Goal: Task Accomplishment & Management: Use online tool/utility

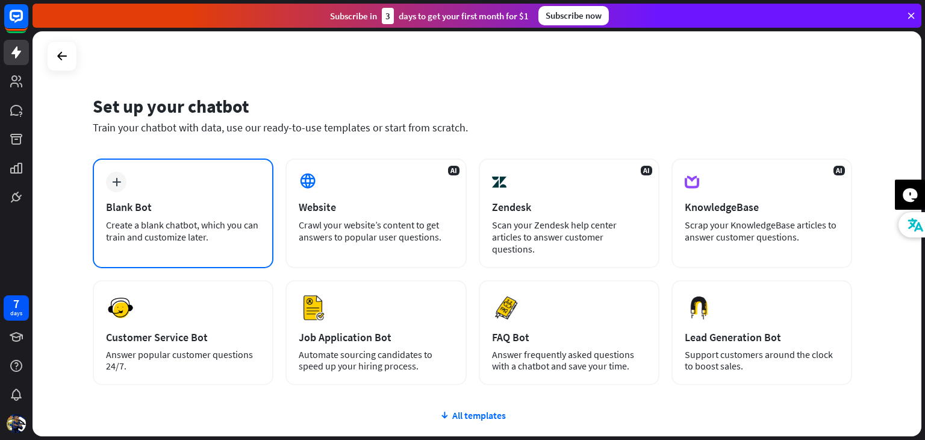
click at [157, 170] on div "plus Blank Bot Create a blank chatbot, which you can train and customize later." at bounding box center [183, 213] width 181 height 110
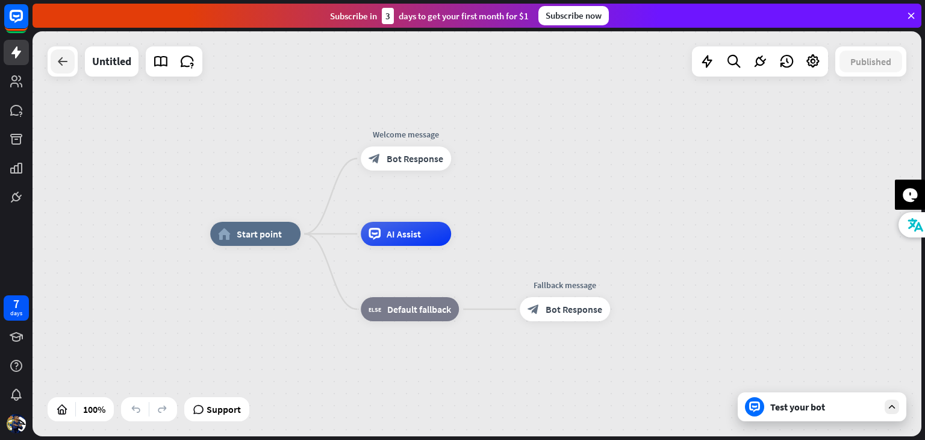
click at [52, 64] on div at bounding box center [63, 61] width 24 height 24
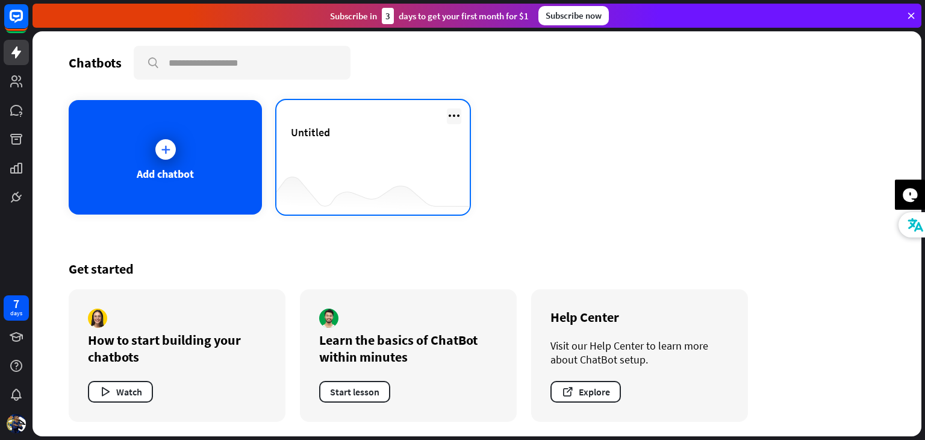
click at [460, 117] on icon at bounding box center [454, 115] width 14 height 14
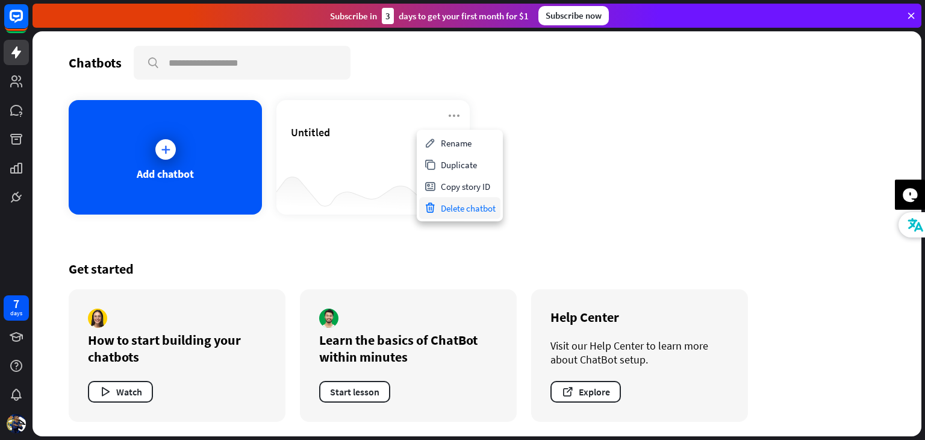
click at [479, 217] on div "Delete chatbot" at bounding box center [459, 208] width 81 height 22
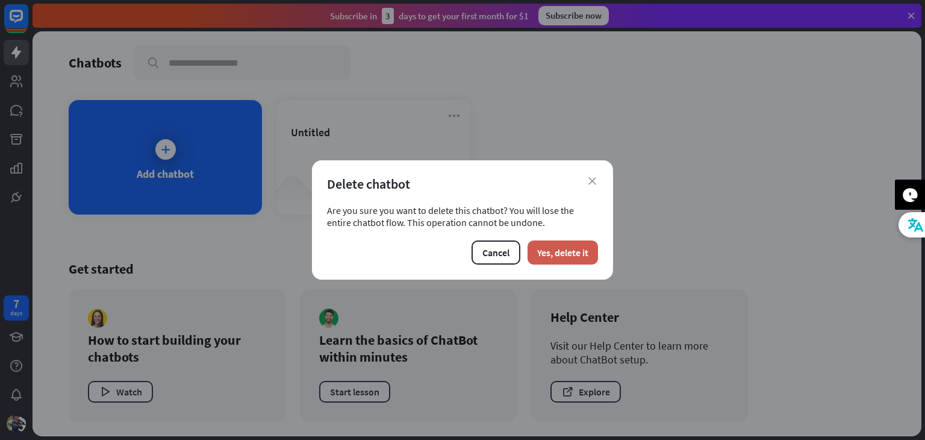
click at [571, 255] on button "Yes, delete it" at bounding box center [563, 252] width 70 height 24
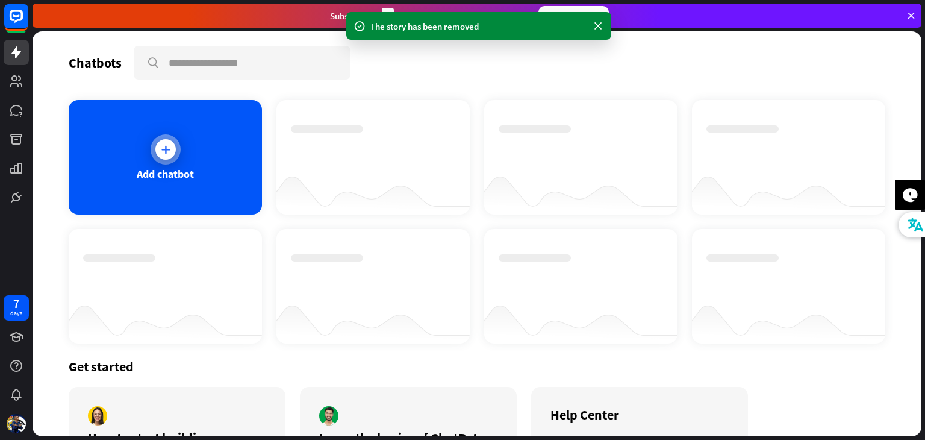
click at [122, 129] on div "Add chatbot" at bounding box center [165, 157] width 193 height 114
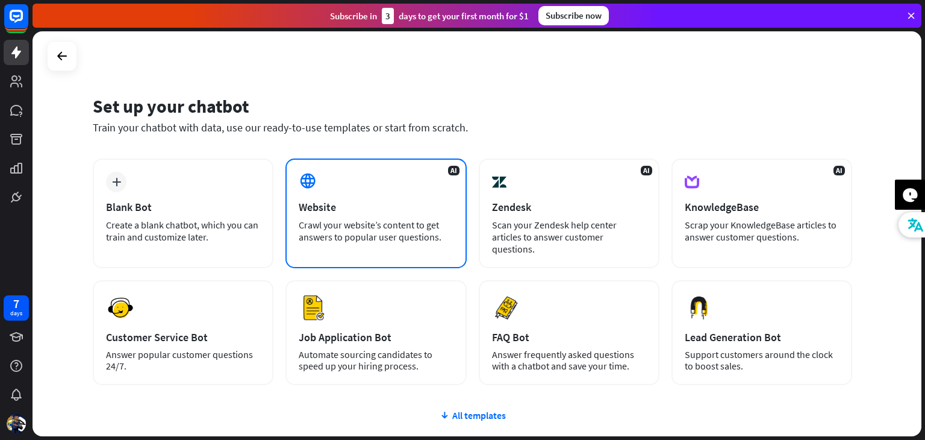
click at [307, 175] on icon at bounding box center [308, 181] width 18 height 18
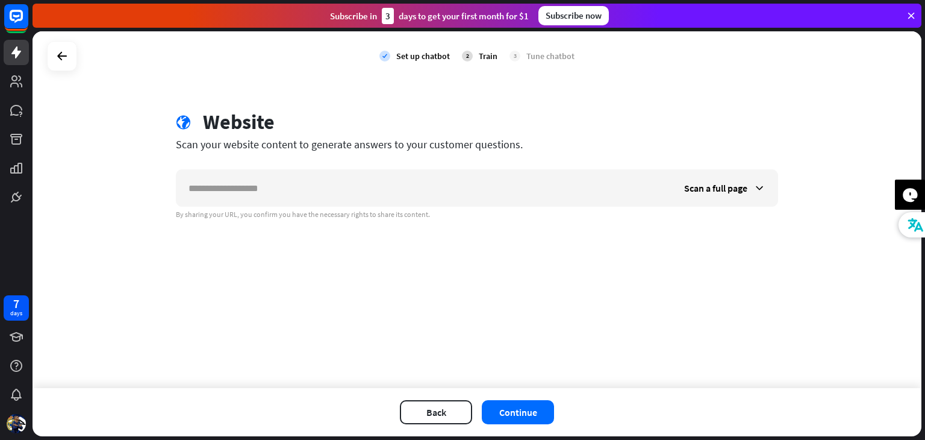
click at [307, 175] on input "text" at bounding box center [424, 188] width 496 height 36
click at [743, 182] on span "Scan a full page" at bounding box center [715, 188] width 63 height 12
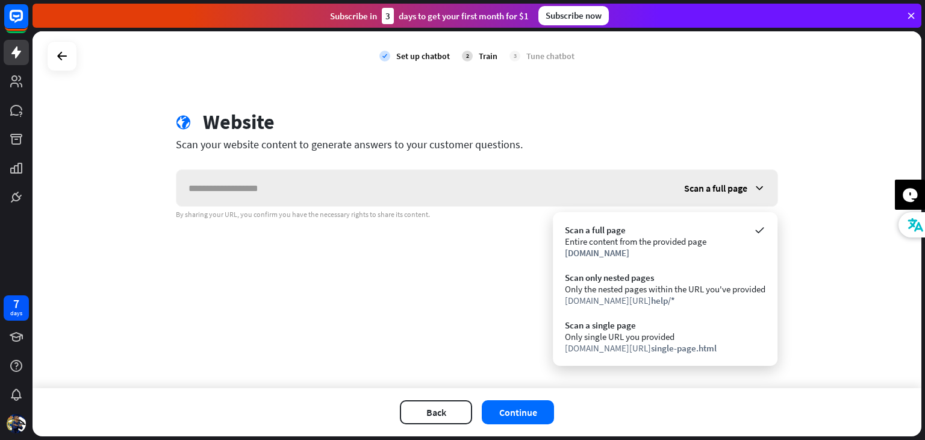
click at [726, 185] on span "Scan a full page" at bounding box center [715, 188] width 63 height 12
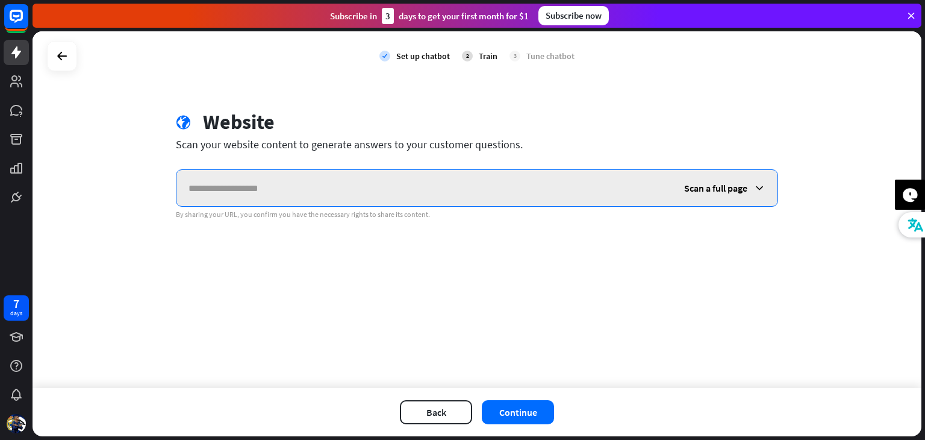
click at [455, 195] on input "text" at bounding box center [424, 188] width 496 height 36
type input "**********"
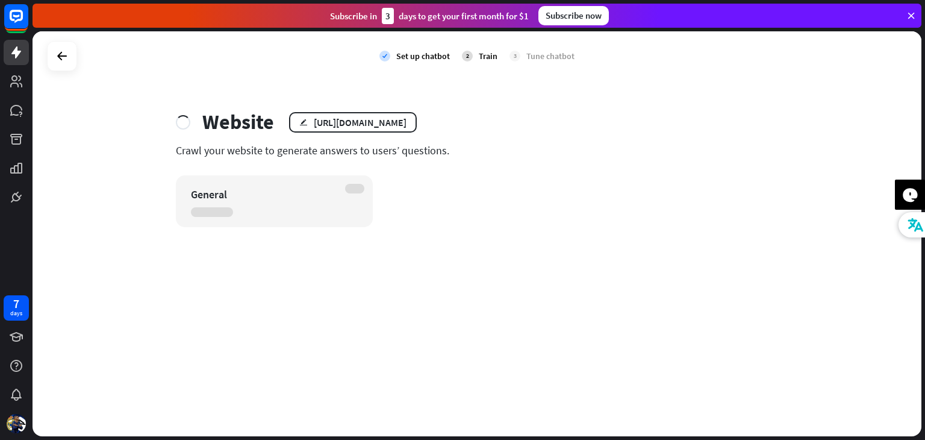
click at [537, 214] on div "General" at bounding box center [477, 201] width 602 height 52
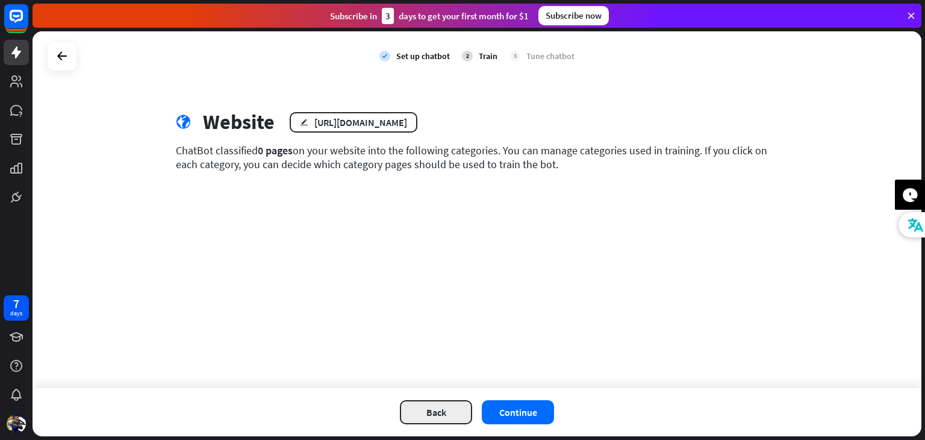
click at [446, 413] on button "Back" at bounding box center [436, 412] width 72 height 24
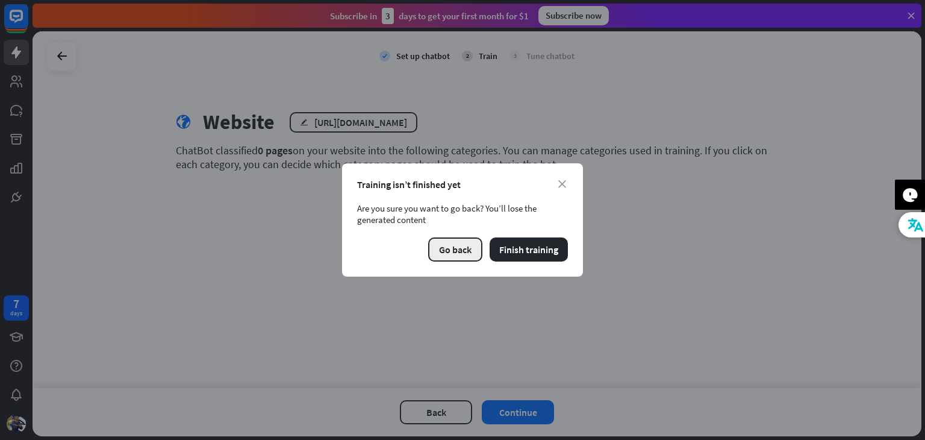
click at [451, 251] on button "Go back" at bounding box center [455, 249] width 54 height 24
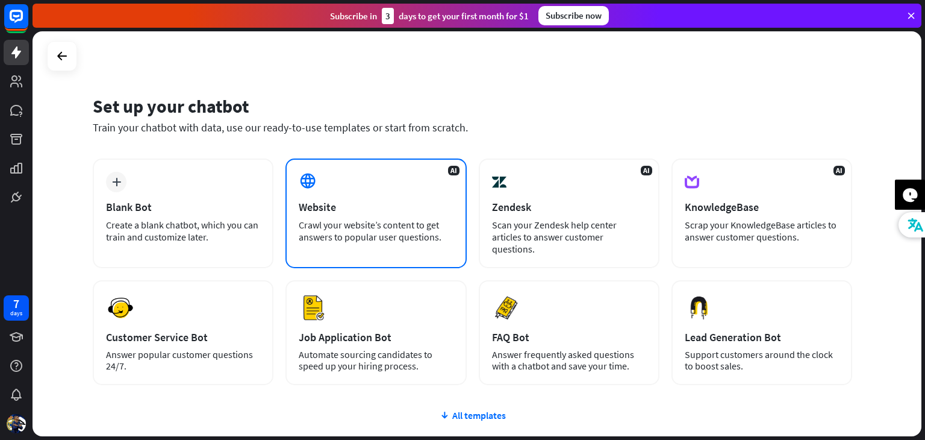
click at [305, 202] on div "Website" at bounding box center [376, 207] width 154 height 14
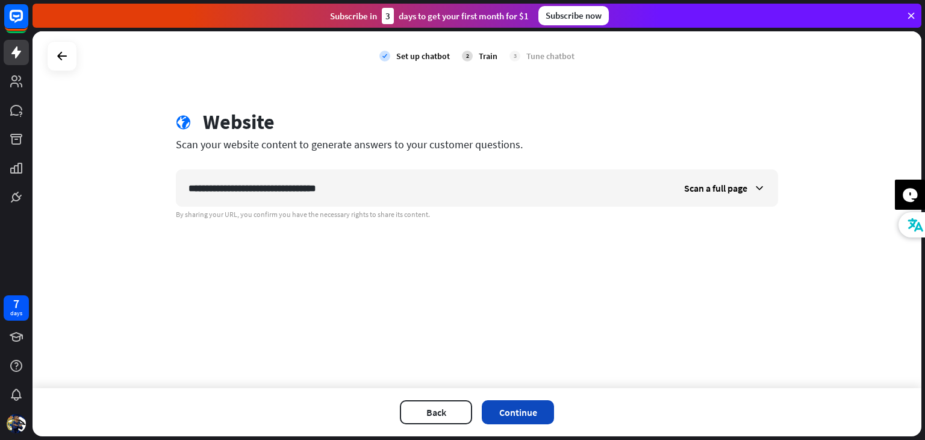
type input "**********"
click at [494, 407] on button "Continue" at bounding box center [518, 412] width 72 height 24
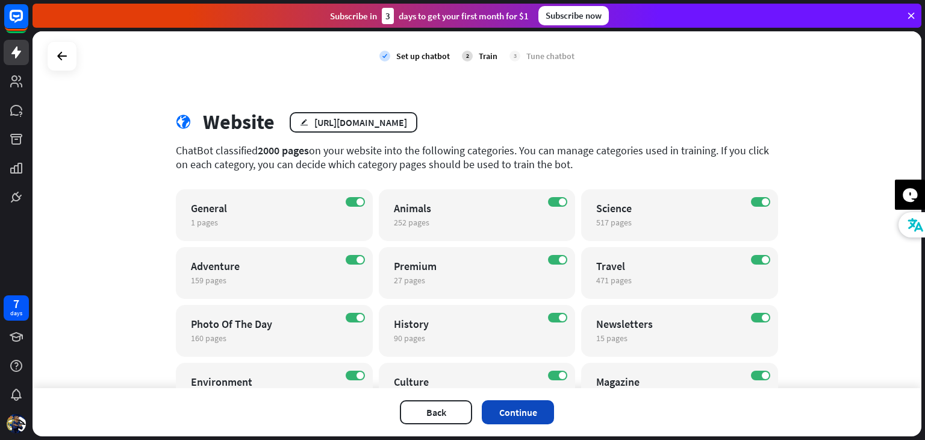
click at [508, 410] on button "Continue" at bounding box center [518, 412] width 72 height 24
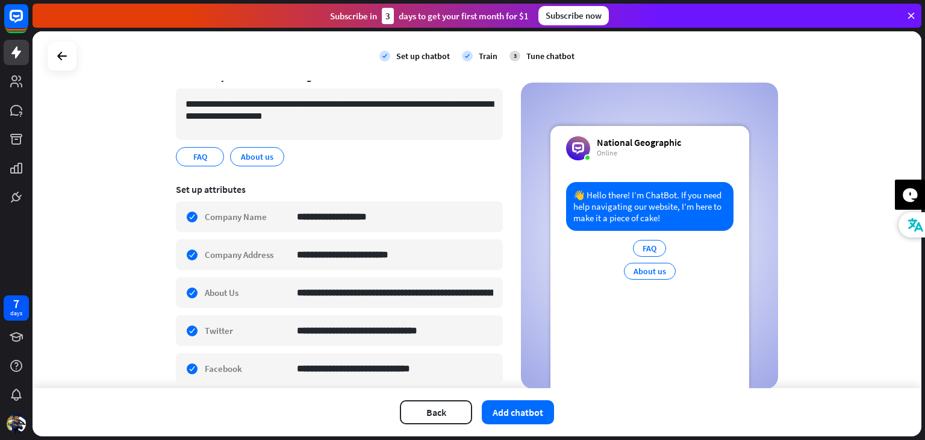
scroll to position [110, 0]
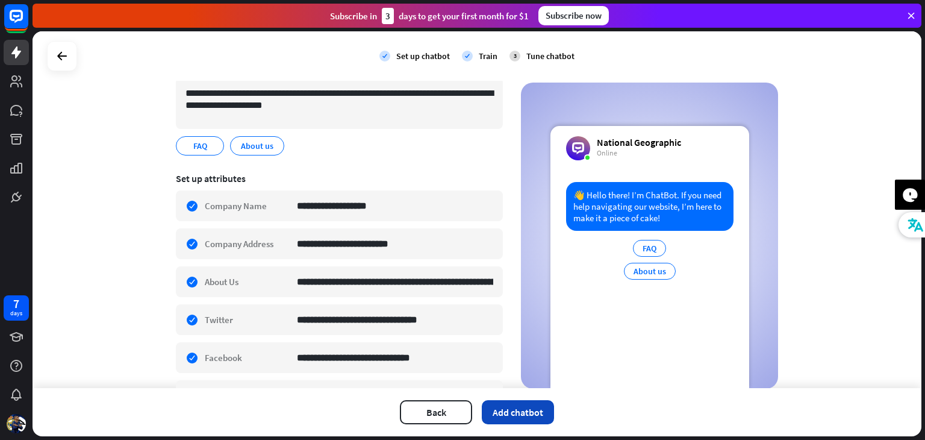
click at [506, 410] on button "Add chatbot" at bounding box center [518, 412] width 72 height 24
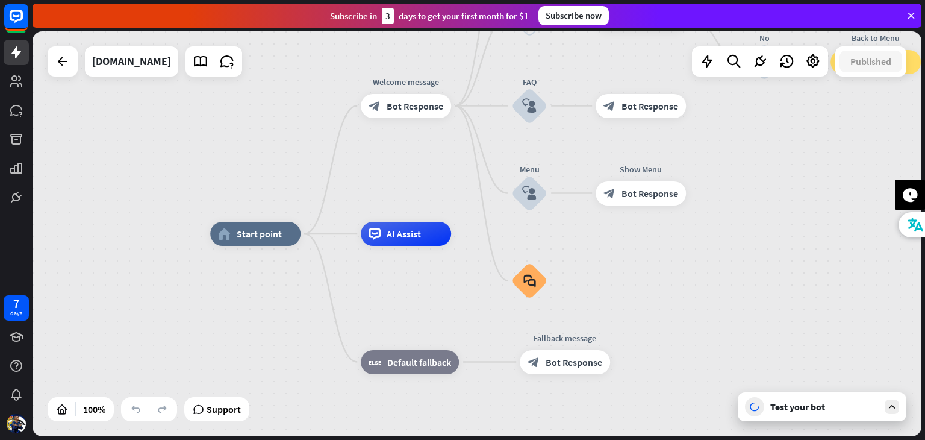
click at [799, 394] on div "Test your bot" at bounding box center [822, 406] width 169 height 29
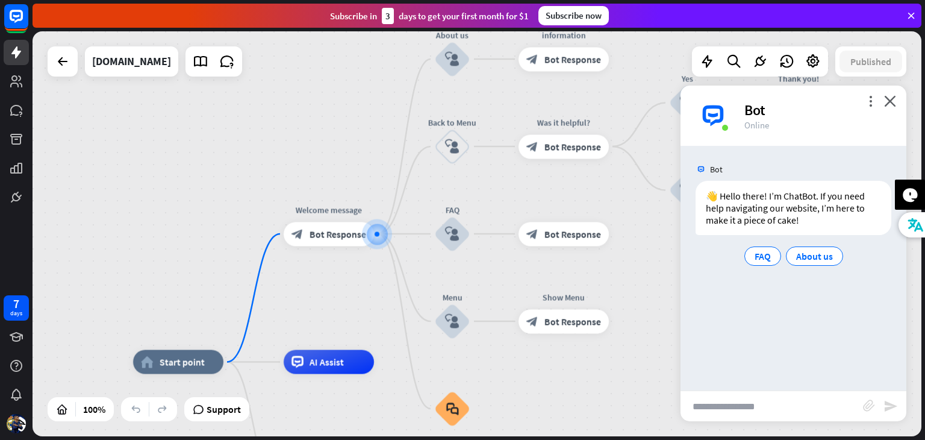
click at [747, 397] on input "text" at bounding box center [772, 406] width 182 height 30
click at [741, 412] on input "text" at bounding box center [772, 406] width 182 height 30
click at [891, 101] on icon "close" at bounding box center [890, 100] width 12 height 11
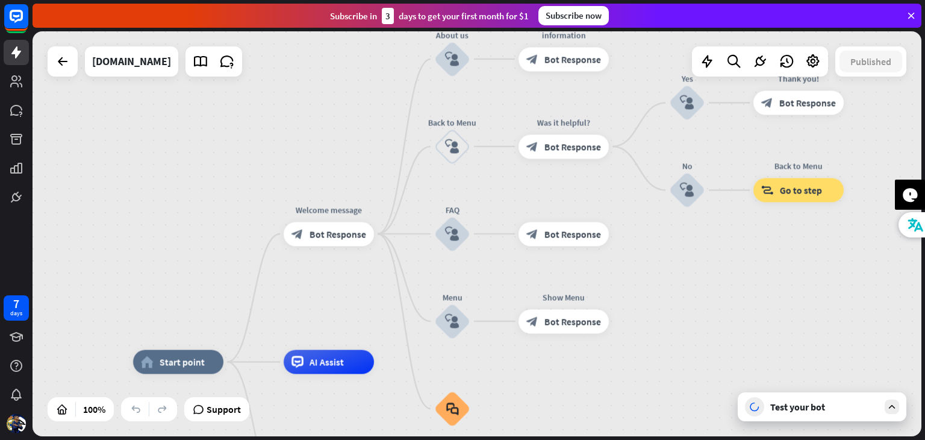
click at [818, 405] on div "Test your bot" at bounding box center [824, 406] width 108 height 12
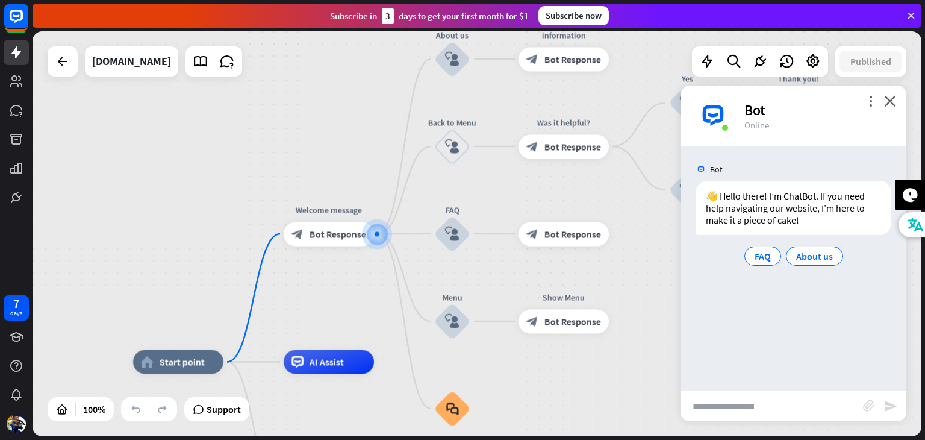
click at [817, 406] on input "text" at bounding box center [772, 406] width 182 height 30
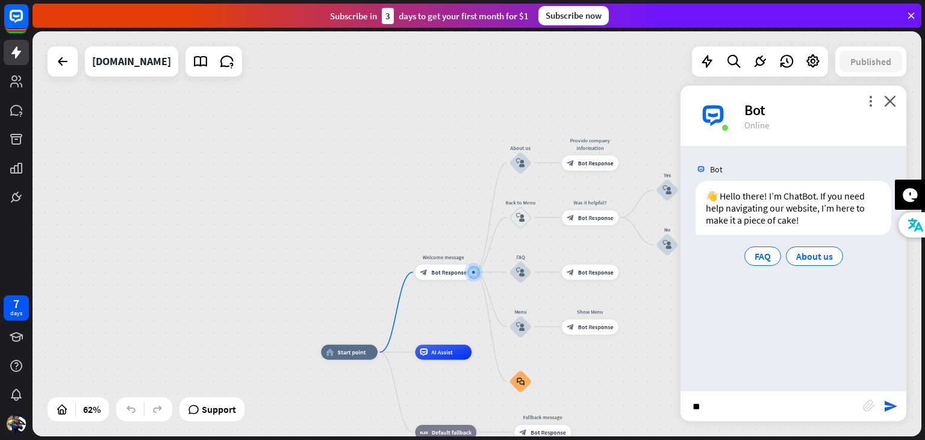
type input "*"
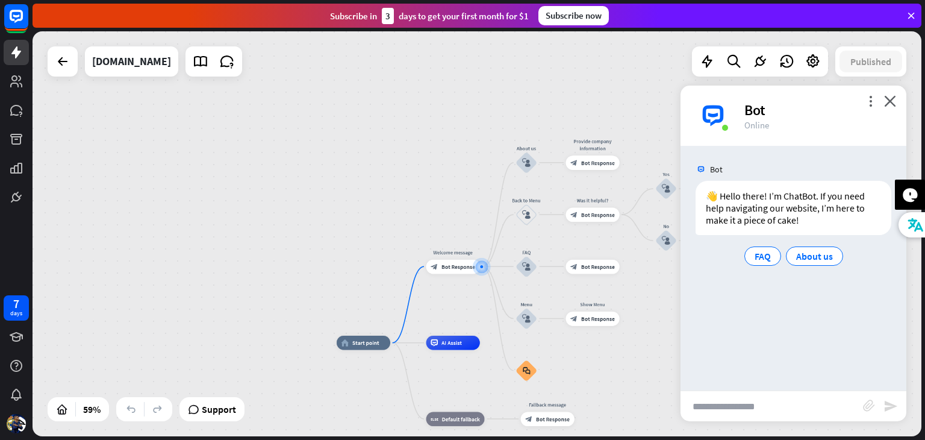
click at [719, 415] on input "text" at bounding box center [772, 406] width 182 height 30
type input "**********"
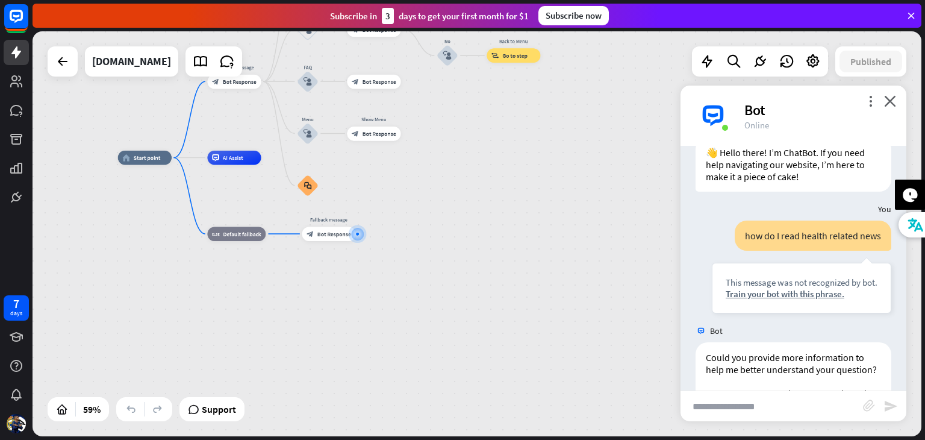
scroll to position [125, 0]
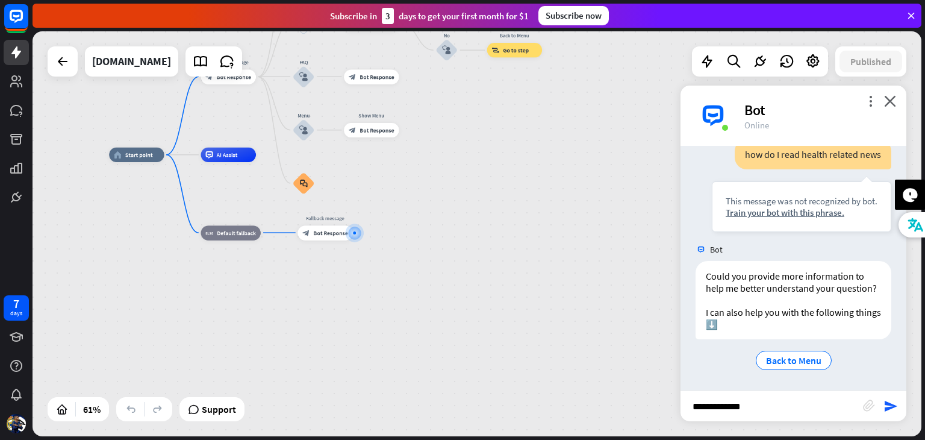
type input "**********"
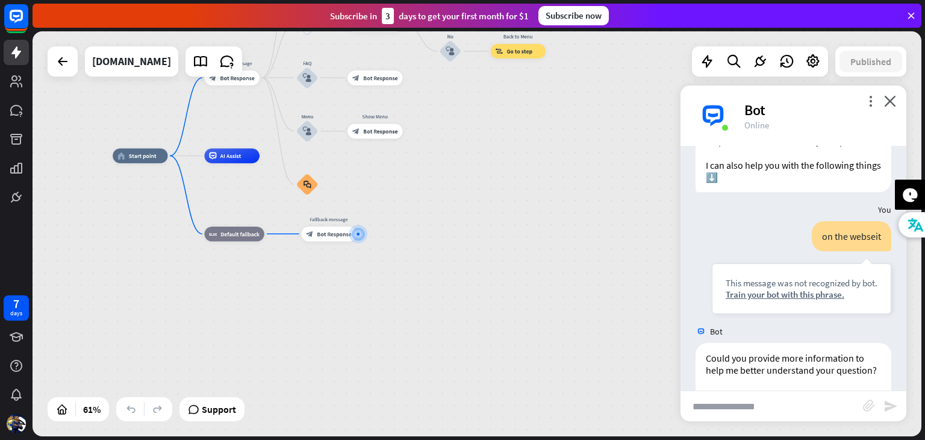
scroll to position [353, 0]
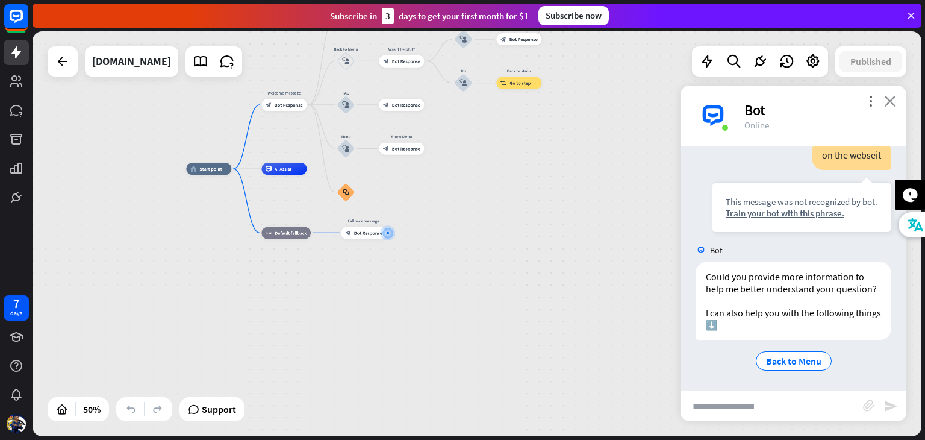
click at [888, 98] on icon "close" at bounding box center [890, 100] width 12 height 11
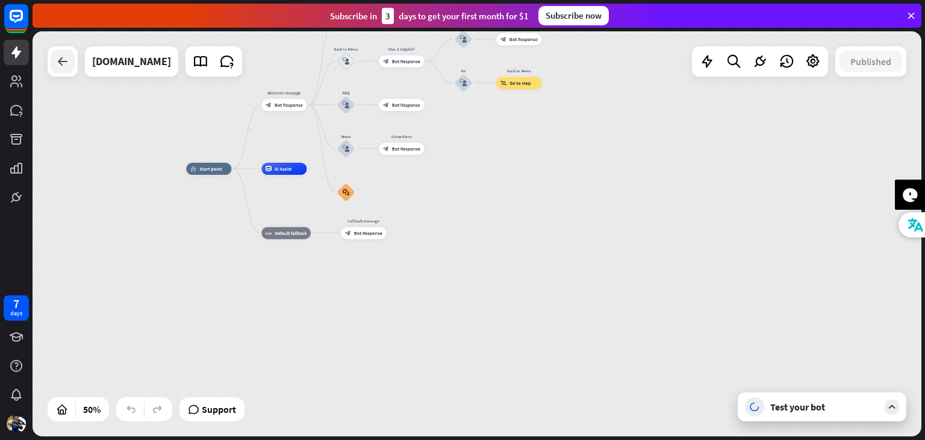
click at [67, 66] on icon at bounding box center [62, 61] width 14 height 14
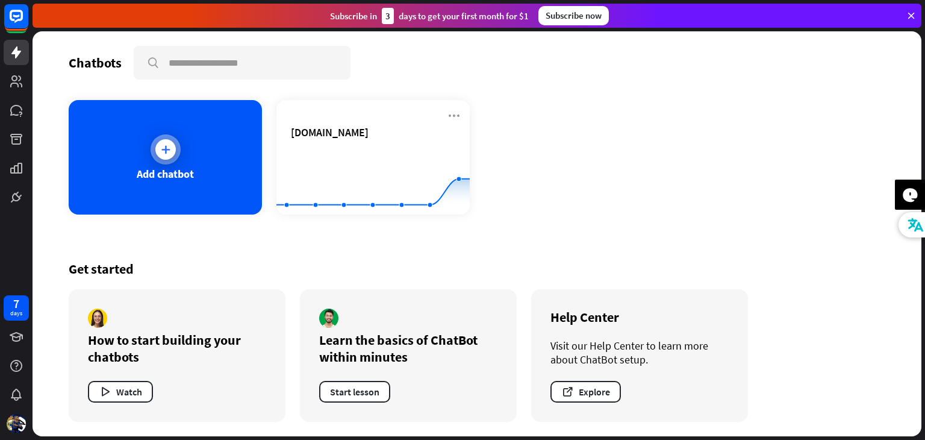
click at [169, 185] on div "Add chatbot" at bounding box center [165, 157] width 193 height 114
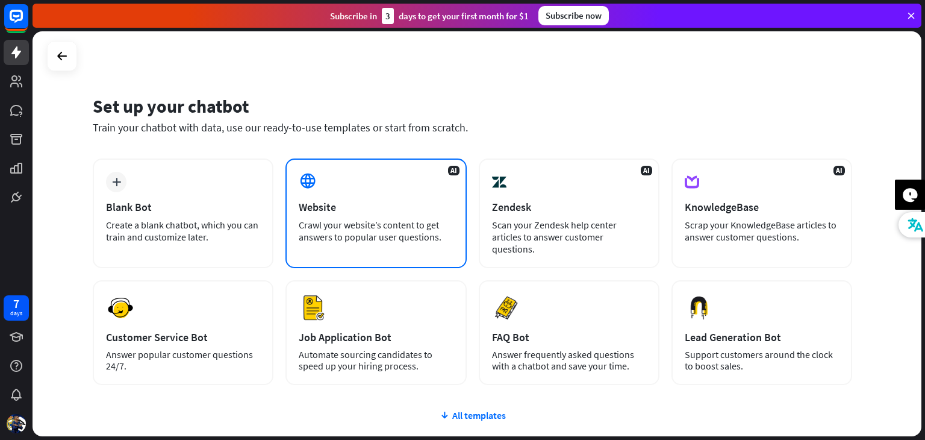
click at [339, 214] on div "AI Website Crawl your website’s content to get answers to popular user question…" at bounding box center [375, 213] width 181 height 110
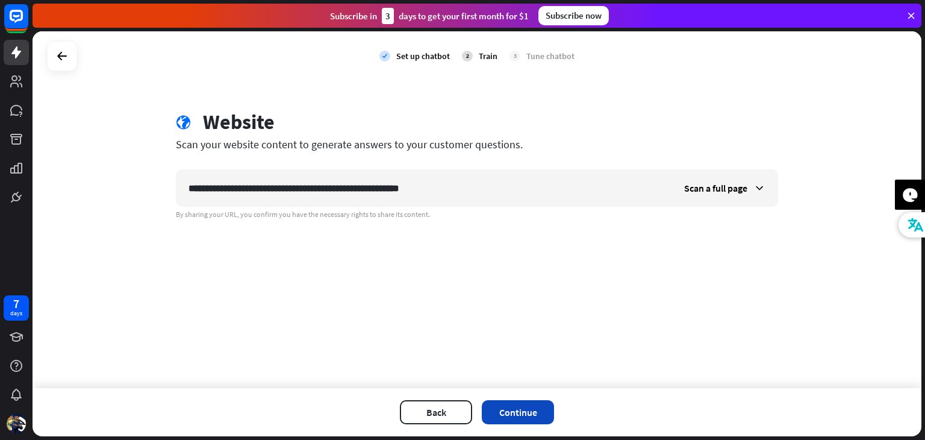
type input "**********"
click at [511, 404] on button "Continue" at bounding box center [518, 412] width 72 height 24
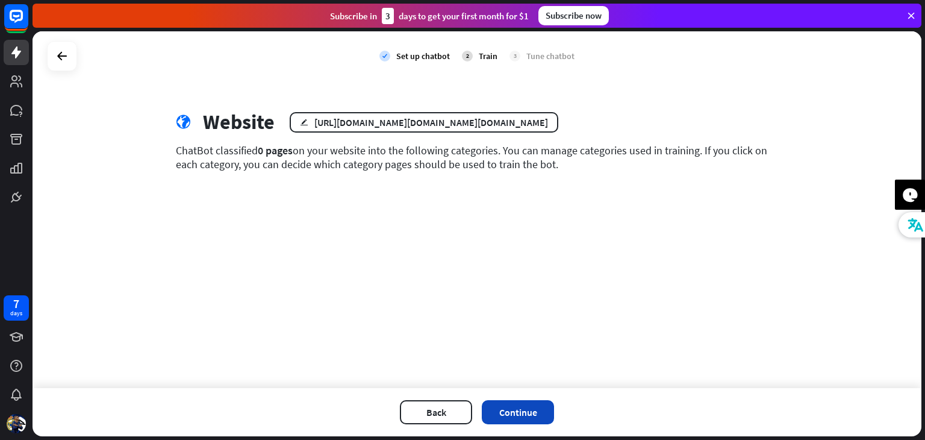
click at [511, 415] on button "Continue" at bounding box center [518, 412] width 72 height 24
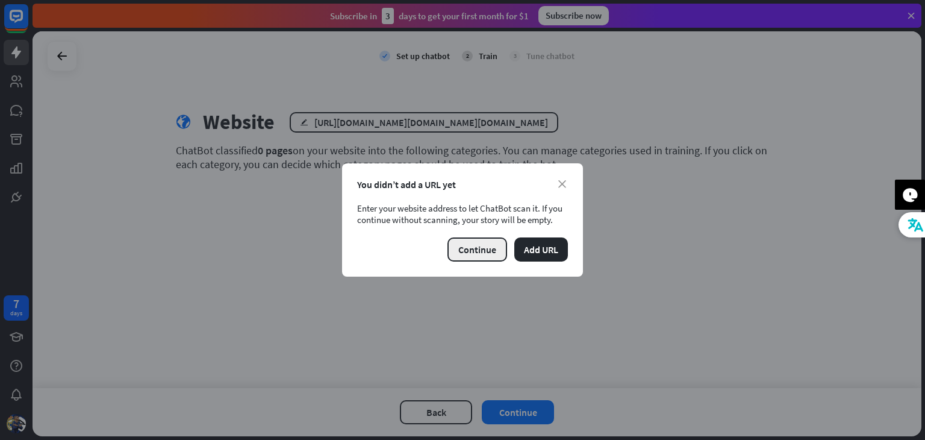
click at [506, 243] on button "Continue" at bounding box center [477, 249] width 60 height 24
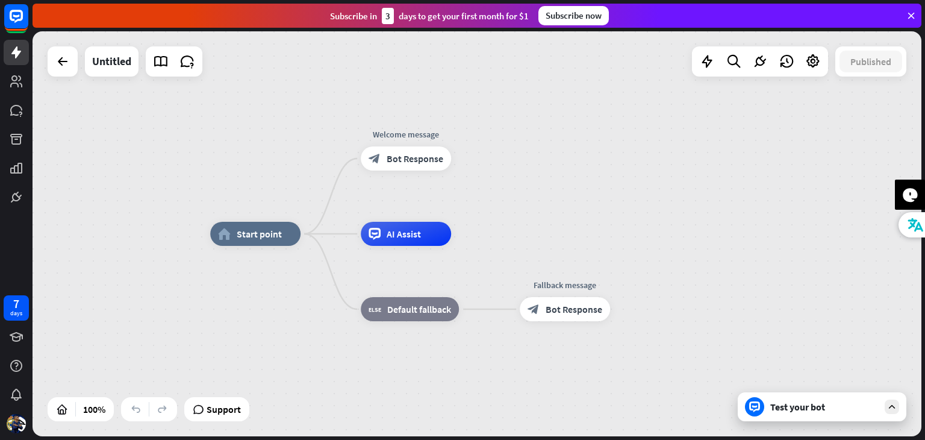
click at [72, 46] on div at bounding box center [63, 61] width 30 height 30
click at [62, 54] on icon at bounding box center [62, 61] width 14 height 14
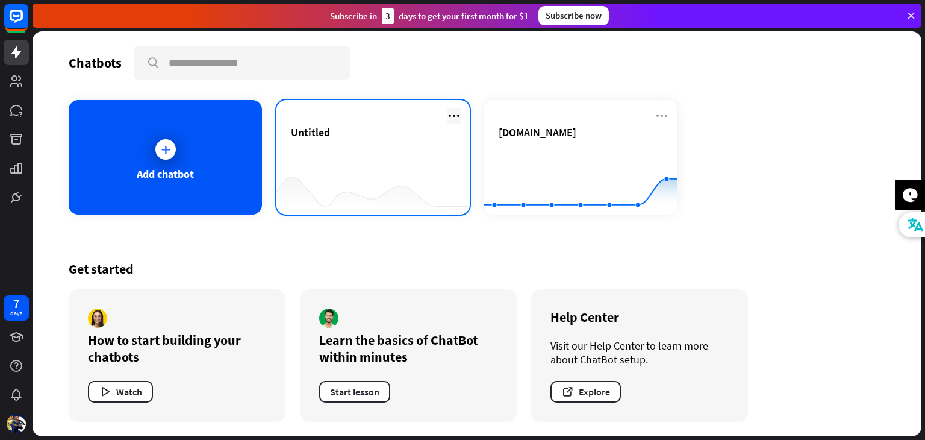
click at [460, 117] on icon at bounding box center [454, 115] width 14 height 14
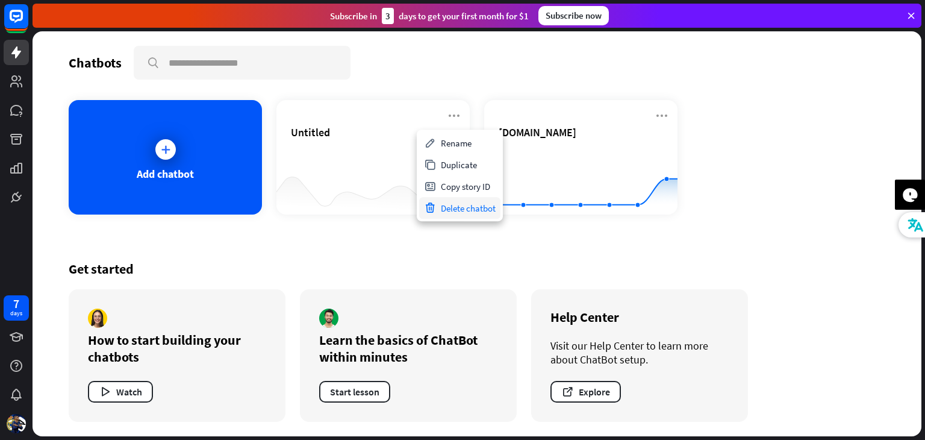
click at [453, 203] on div "Delete chatbot" at bounding box center [459, 208] width 81 height 22
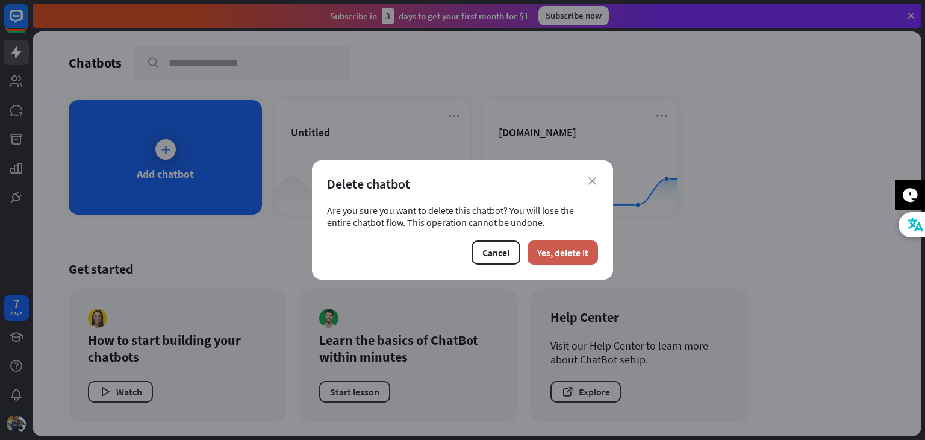
click at [572, 245] on button "Yes, delete it" at bounding box center [563, 252] width 70 height 24
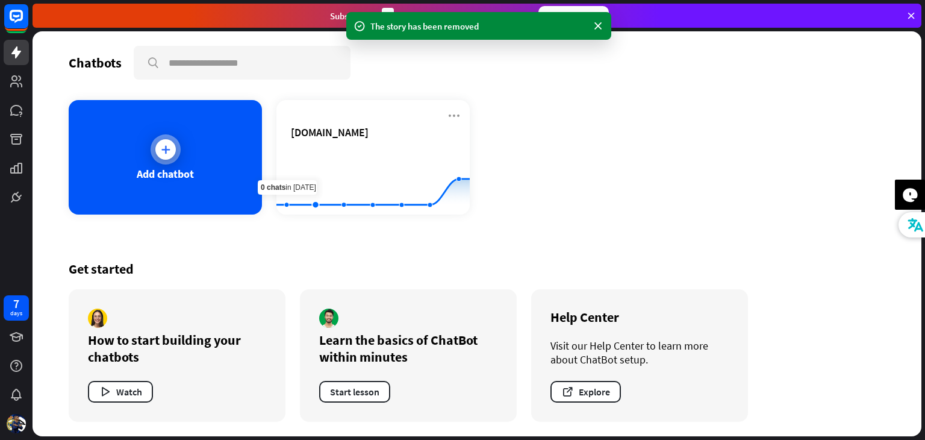
click at [241, 157] on div "Add chatbot" at bounding box center [165, 157] width 193 height 114
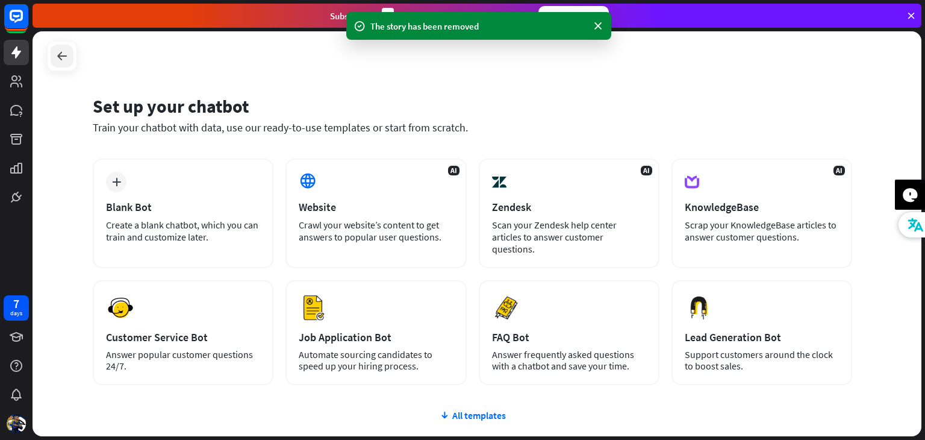
click at [60, 52] on icon at bounding box center [62, 56] width 14 height 14
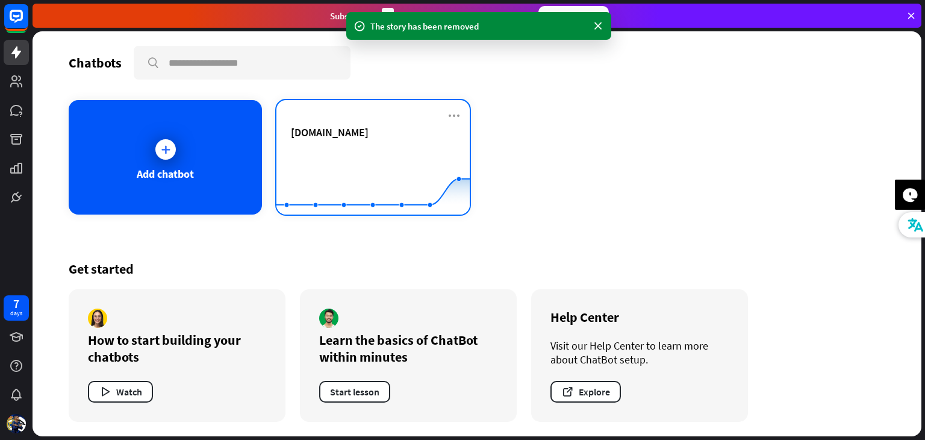
click at [301, 124] on div "[DOMAIN_NAME] Created with Highcharts 10.1.0 0 1 2" at bounding box center [372, 157] width 193 height 114
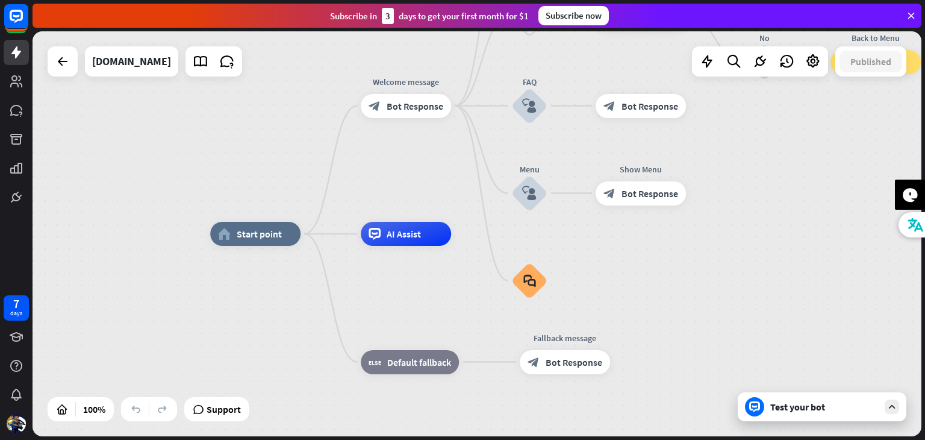
click at [817, 400] on div "Test your bot" at bounding box center [824, 406] width 108 height 12
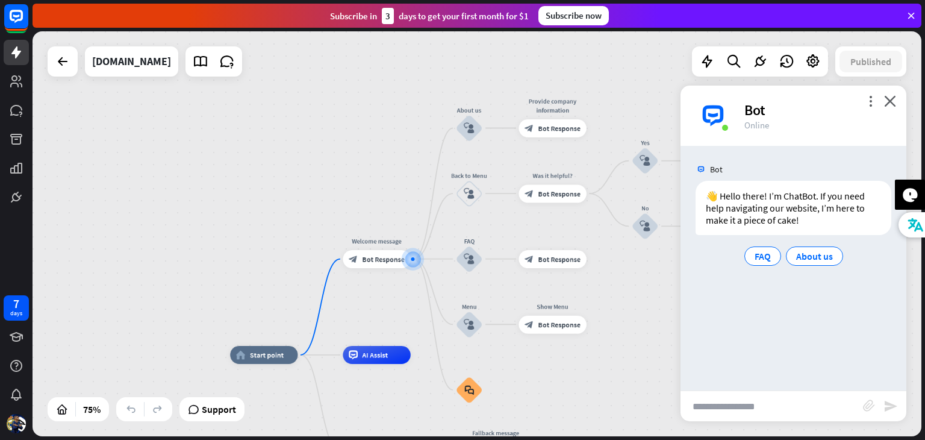
click at [719, 401] on input "text" at bounding box center [772, 406] width 182 height 30
type input "**********"
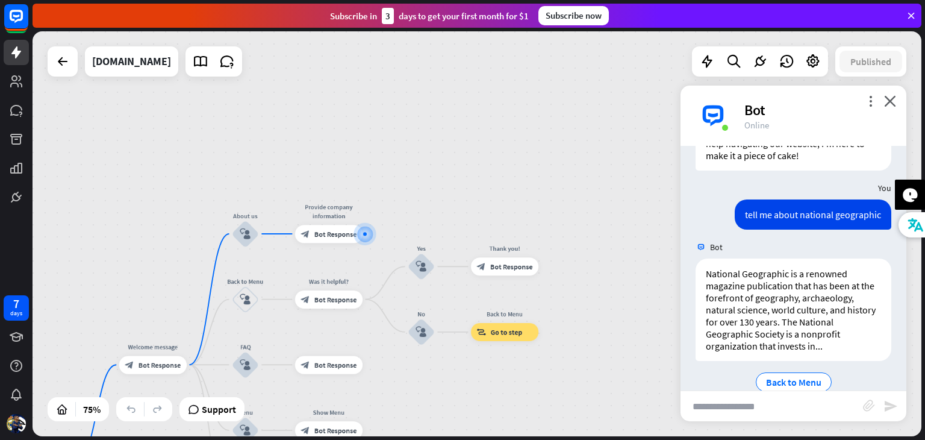
scroll to position [86, 0]
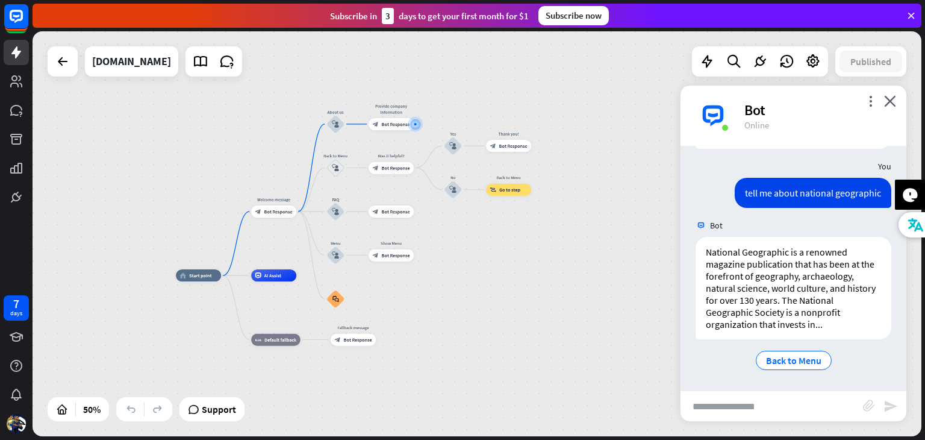
drag, startPoint x: 448, startPoint y: 389, endPoint x: 476, endPoint y: 229, distance: 162.7
click at [476, 229] on div "home_2 Start point Welcome message block_bot_response Bot Response About us blo…" at bounding box center [477, 233] width 889 height 405
click at [776, 354] on span "Back to Menu" at bounding box center [793, 360] width 55 height 12
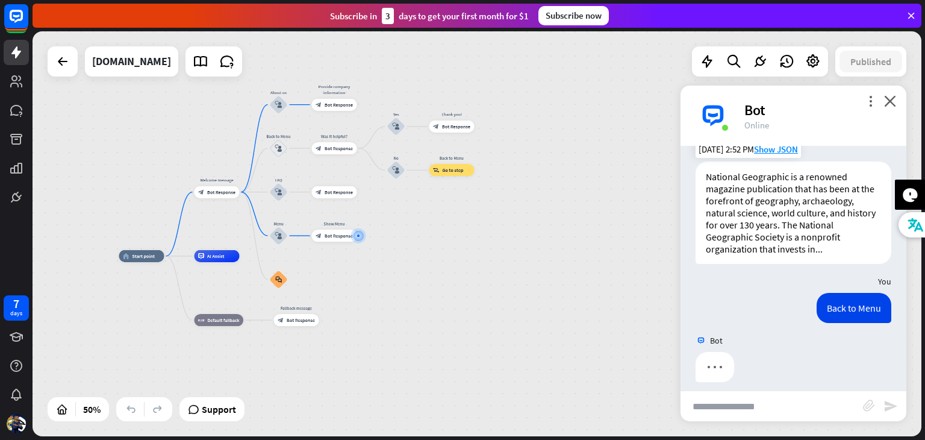
scroll to position [171, 0]
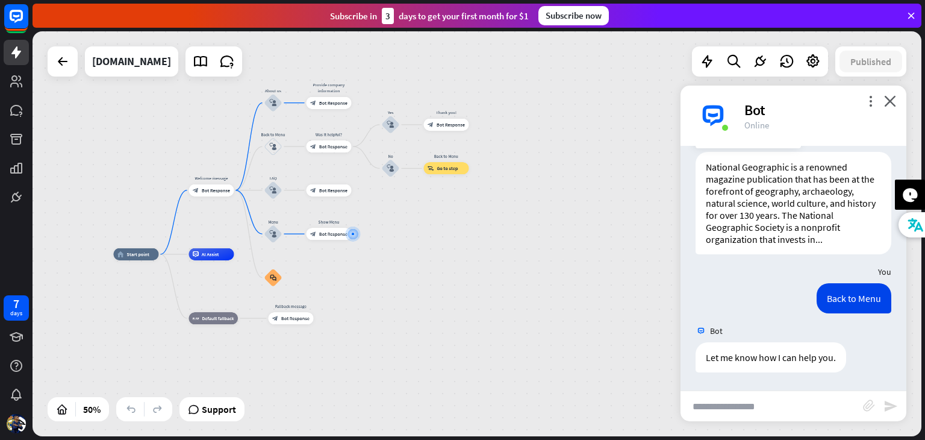
click at [709, 399] on input "text" at bounding box center [772, 406] width 182 height 30
type input "*"
click at [897, 101] on div "more_vert close Bot Online" at bounding box center [794, 116] width 226 height 60
click at [888, 105] on icon "close" at bounding box center [890, 100] width 12 height 11
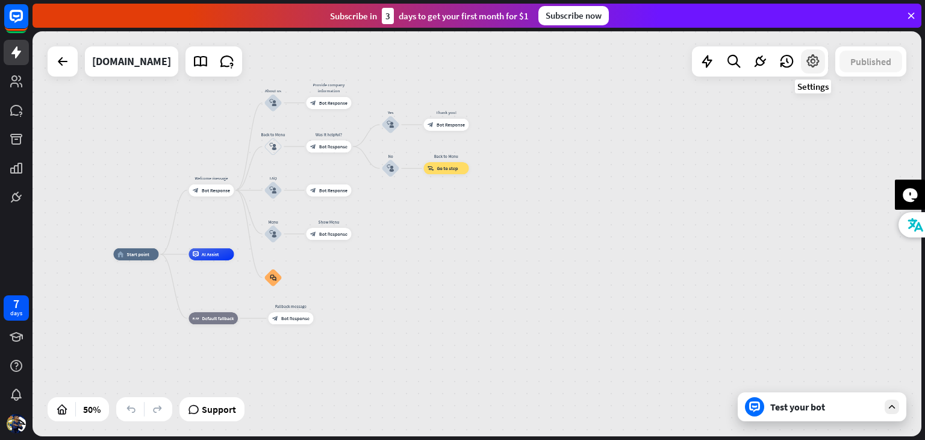
click at [820, 59] on icon at bounding box center [813, 62] width 16 height 16
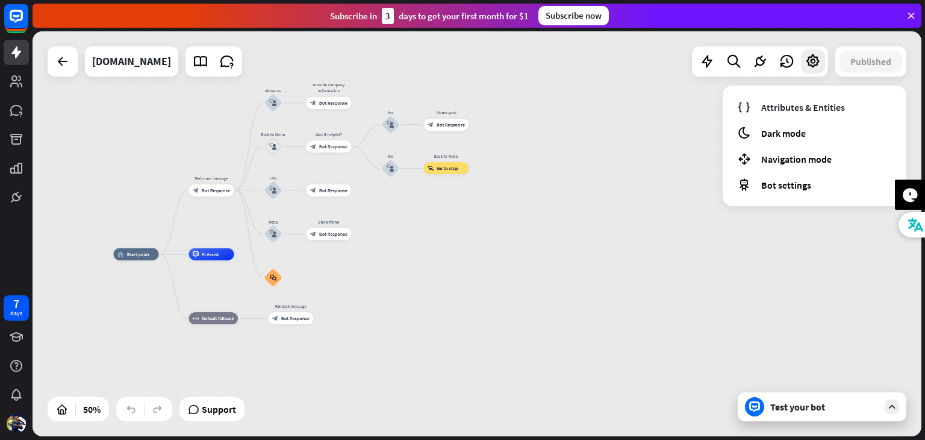
click at [505, 97] on div "home_2 Start point Welcome message block_bot_response Bot Response About us blo…" at bounding box center [477, 233] width 889 height 405
